Goal: Task Accomplishment & Management: Complete application form

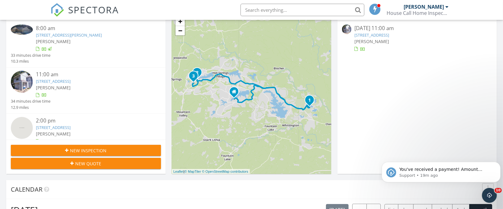
click at [55, 129] on link "9 Burladero Trce, Hot Springs, AR 71909" at bounding box center [53, 127] width 35 height 6
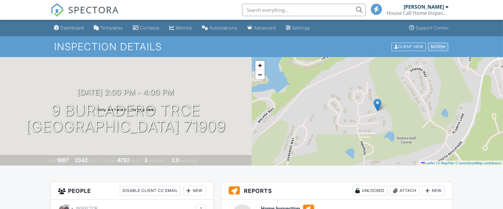
click at [435, 44] on div "More" at bounding box center [438, 46] width 20 height 8
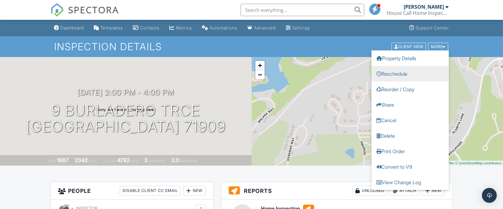
click at [406, 80] on link "Reschedule" at bounding box center [410, 73] width 77 height 15
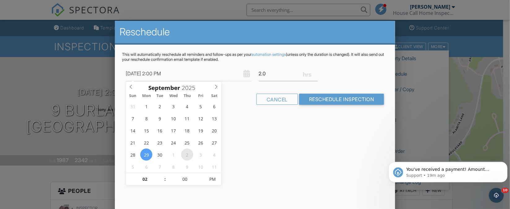
click at [193, 157] on div "31 1 2 3 4 5 6 7 8 9 10 11 12 13 14 15 16 17 18 19 20 21 22 23 24 25 26 27 28 2…" at bounding box center [173, 136] width 95 height 72
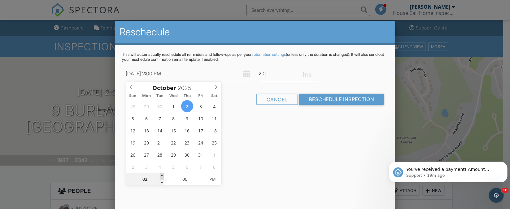
type input "10/02/2025 3:00 PM"
type input "03"
click at [160, 177] on span at bounding box center [162, 176] width 4 height 6
type input "10/02/2025 4:00 PM"
type input "04"
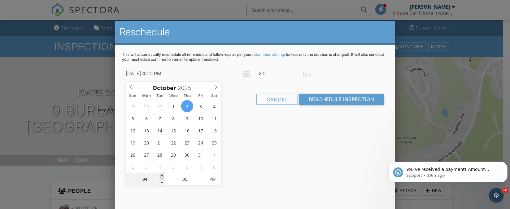
click at [160, 177] on span at bounding box center [162, 176] width 4 height 6
type input "10/02/2025 5:00 PM"
type input "05"
click at [160, 177] on span at bounding box center [162, 176] width 4 height 6
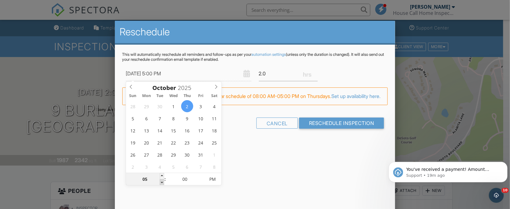
type input "10/02/2025 4:00 PM"
type input "04"
click at [163, 180] on span at bounding box center [162, 182] width 4 height 6
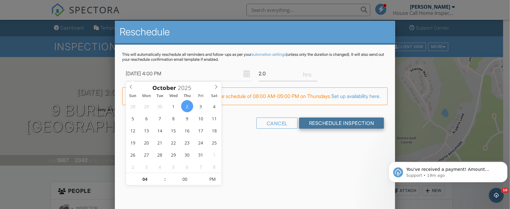
click at [328, 128] on input "Reschedule Inspection" at bounding box center [341, 122] width 85 height 11
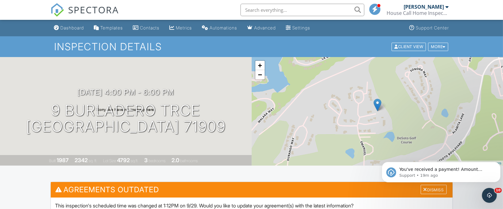
click at [328, 128] on div "+ − Leaflet | © MapTiler © OpenStreetMap contributors" at bounding box center [378, 111] width 252 height 108
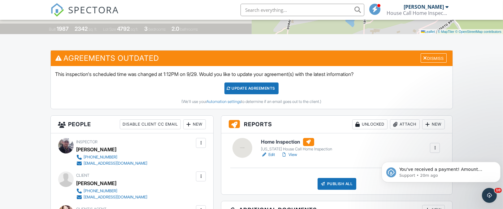
scroll to position [148, 0]
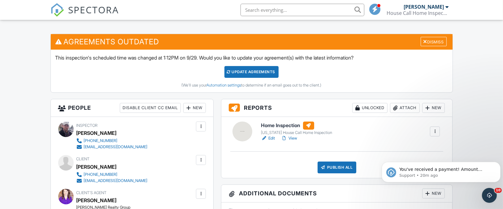
click at [252, 72] on div "Update Agreements" at bounding box center [252, 72] width 54 height 12
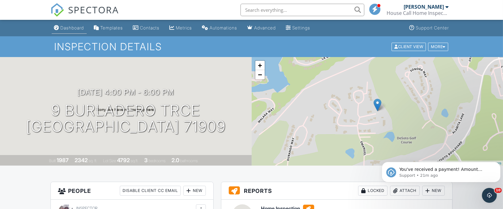
click at [76, 31] on link "Dashboard" at bounding box center [69, 27] width 35 height 11
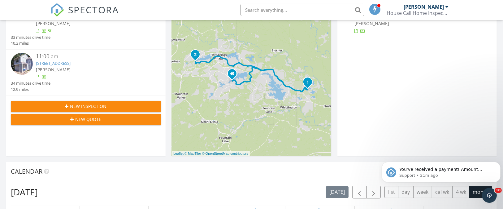
click at [101, 121] on span "New Quote" at bounding box center [89, 119] width 26 height 7
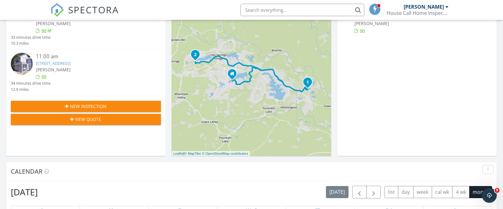
click at [76, 102] on button "New Inspection" at bounding box center [86, 106] width 150 height 11
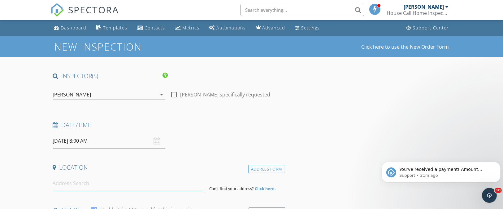
click at [56, 180] on input at bounding box center [129, 183] width 152 height 15
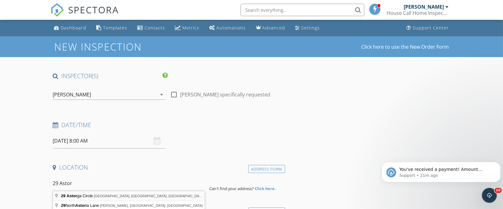
type input "[STREET_ADDRESS][PERSON_NAME]"
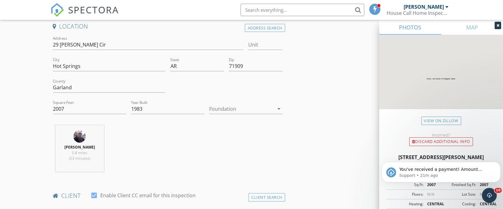
scroll to position [167, 0]
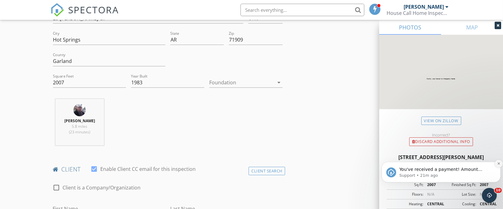
click at [496, 161] on button "Dismiss notification" at bounding box center [499, 163] width 8 height 8
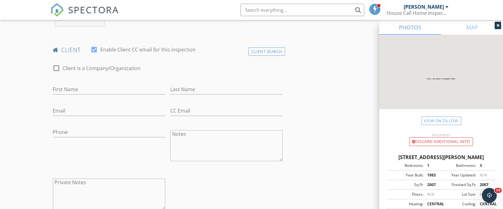
scroll to position [293, 0]
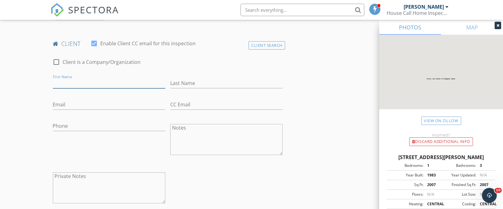
click at [67, 85] on input "First Name" at bounding box center [109, 83] width 112 height 10
type input "Jeanna"
type input "Helper"
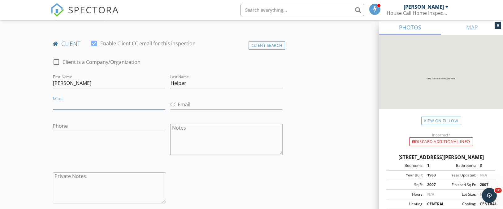
click at [67, 107] on input "Email" at bounding box center [109, 104] width 112 height 10
type input "wcpfiz@gmail.com"
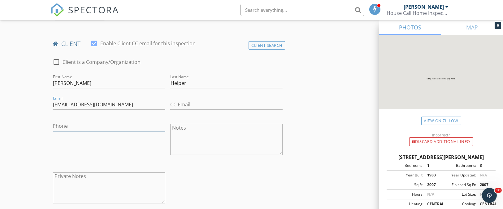
click at [66, 129] on input "Phone" at bounding box center [109, 126] width 112 height 10
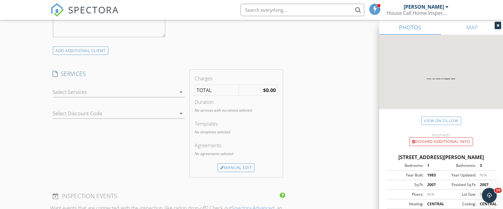
scroll to position [462, 0]
type input "727-348-3653"
click at [82, 91] on div at bounding box center [114, 89] width 123 height 10
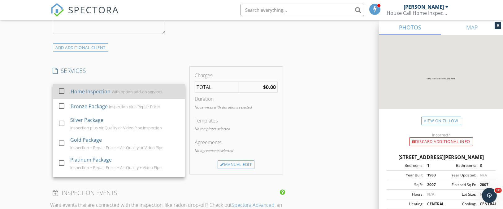
click at [82, 91] on div "Home Inspection" at bounding box center [90, 91] width 40 height 7
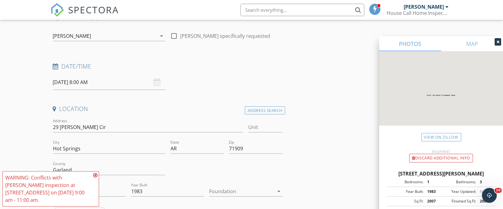
scroll to position [0, 0]
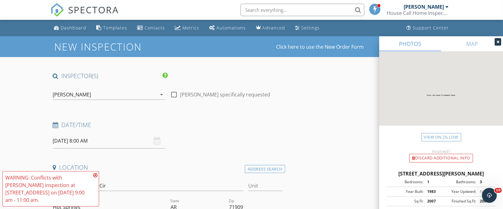
click at [82, 139] on input "09/30/2025 8:00 AM" at bounding box center [109, 140] width 112 height 15
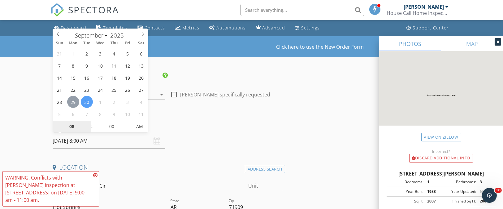
type input "09/29/2025 8:00 AM"
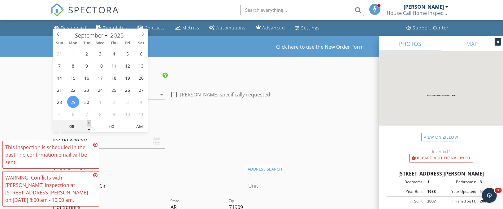
type input "09"
type input "09/29/2025 9:00 AM"
click at [87, 123] on span at bounding box center [89, 123] width 4 height 6
type input "10"
type input "09/29/2025 10:00 AM"
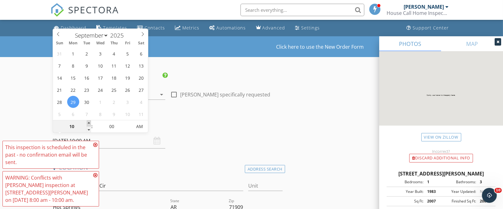
click at [87, 123] on span at bounding box center [89, 123] width 4 height 6
type input "11"
type input "09/29/2025 11:00 AM"
click at [87, 123] on span at bounding box center [89, 123] width 4 height 6
type input "12"
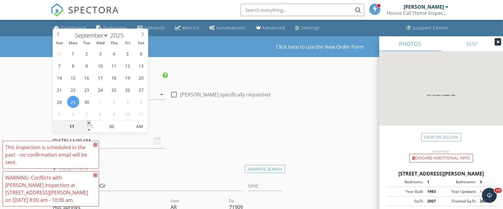
type input "09/29/2025 12:00 PM"
click at [87, 123] on span at bounding box center [89, 123] width 4 height 6
type input "01"
type input "09/29/2025 1:00 PM"
click at [87, 123] on span at bounding box center [89, 123] width 4 height 6
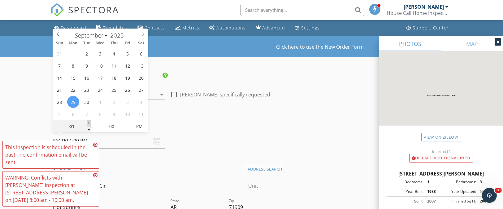
type input "02"
type input "[DATE] 2:00 PM"
click at [87, 123] on span at bounding box center [89, 123] width 4 height 6
type input "03"
type input "[DATE] 3:00 PM"
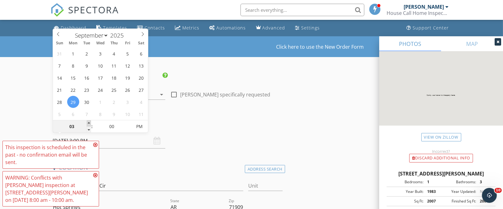
click at [87, 123] on span at bounding box center [89, 123] width 4 height 6
type input "04"
type input "09/29/2025 4:00 PM"
click at [87, 123] on span at bounding box center [89, 123] width 4 height 6
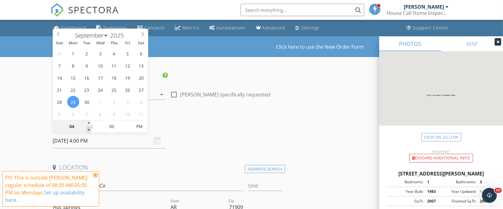
type input "03"
type input "[DATE] 3:00 PM"
click at [87, 128] on span at bounding box center [89, 129] width 4 height 6
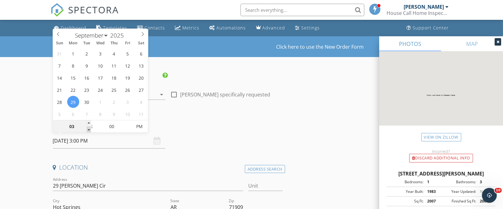
type input "02"
type input "[DATE] 2:00 PM"
click at [87, 128] on span at bounding box center [89, 129] width 4 height 6
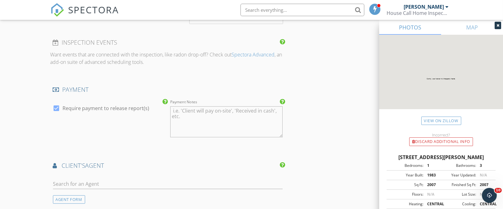
scroll to position [633, 0]
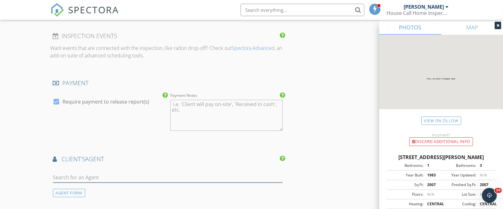
click at [75, 172] on input "text" at bounding box center [168, 177] width 230 height 10
type input "Candy"
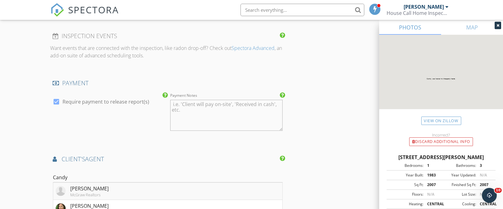
click at [82, 185] on div "[PERSON_NAME]" at bounding box center [90, 188] width 38 height 7
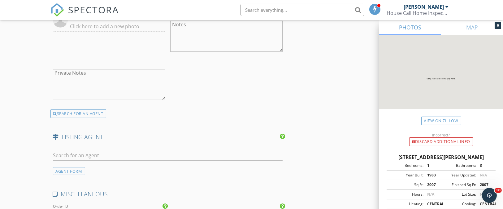
scroll to position [863, 0]
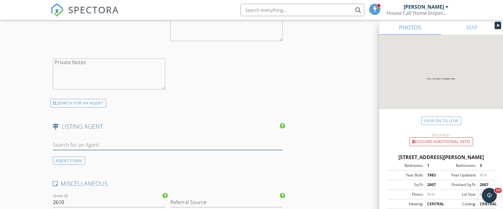
click at [69, 141] on input "text" at bounding box center [168, 145] width 230 height 10
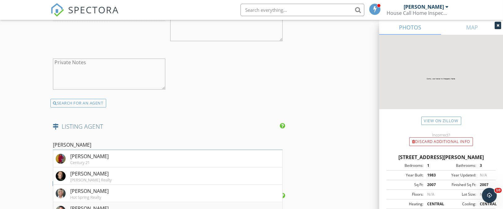
type input "Chris"
click at [95, 204] on div "[PERSON_NAME]" at bounding box center [98, 207] width 54 height 7
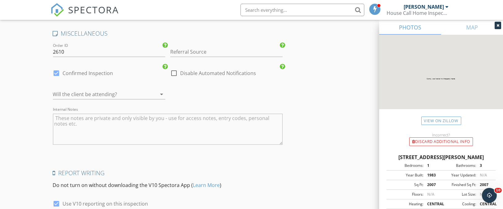
scroll to position [1204, 0]
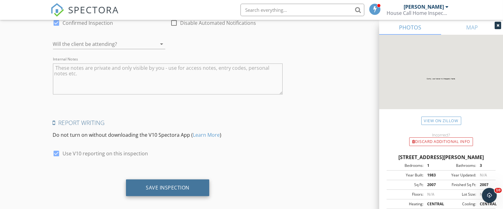
click at [177, 184] on div "Save Inspection" at bounding box center [168, 187] width 44 height 6
